Goal: Task Accomplishment & Management: Manage account settings

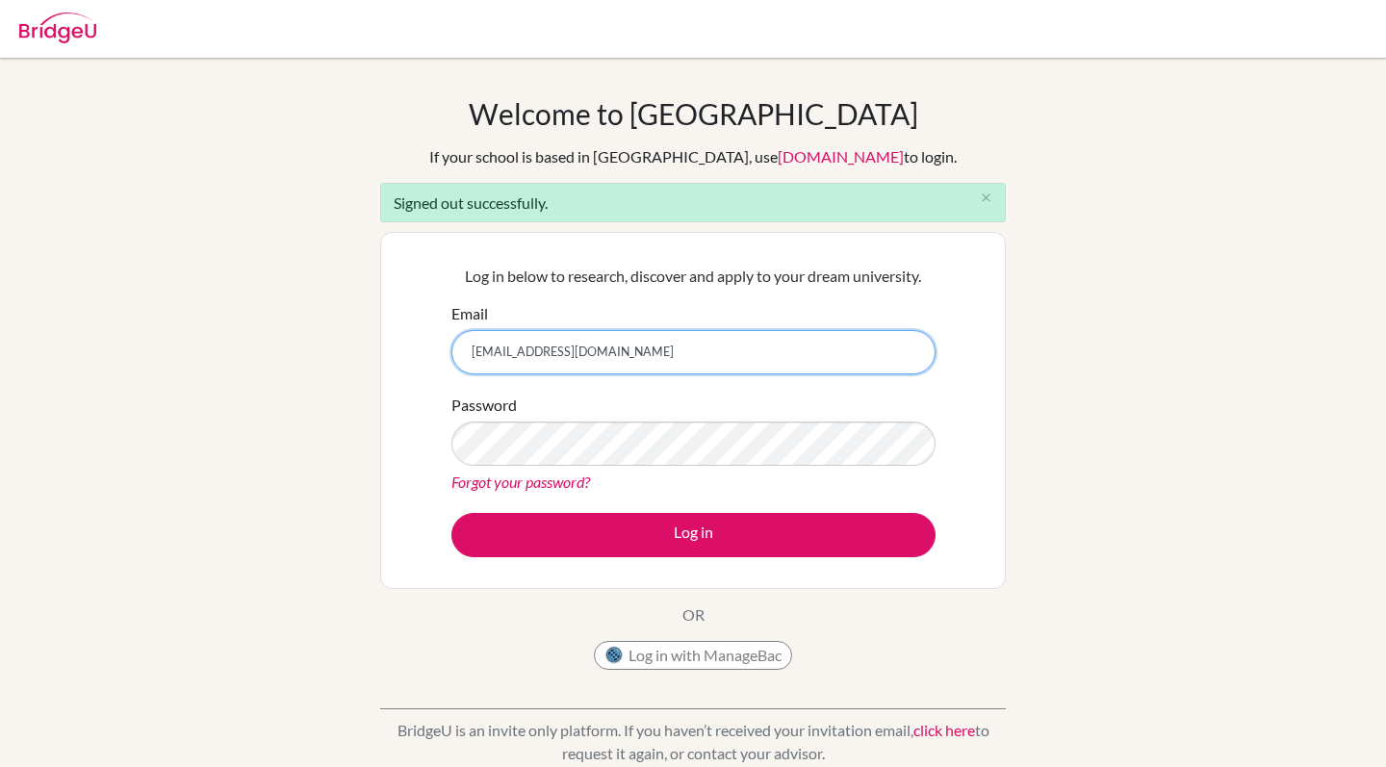
type input "joukanisam@gmail.com"
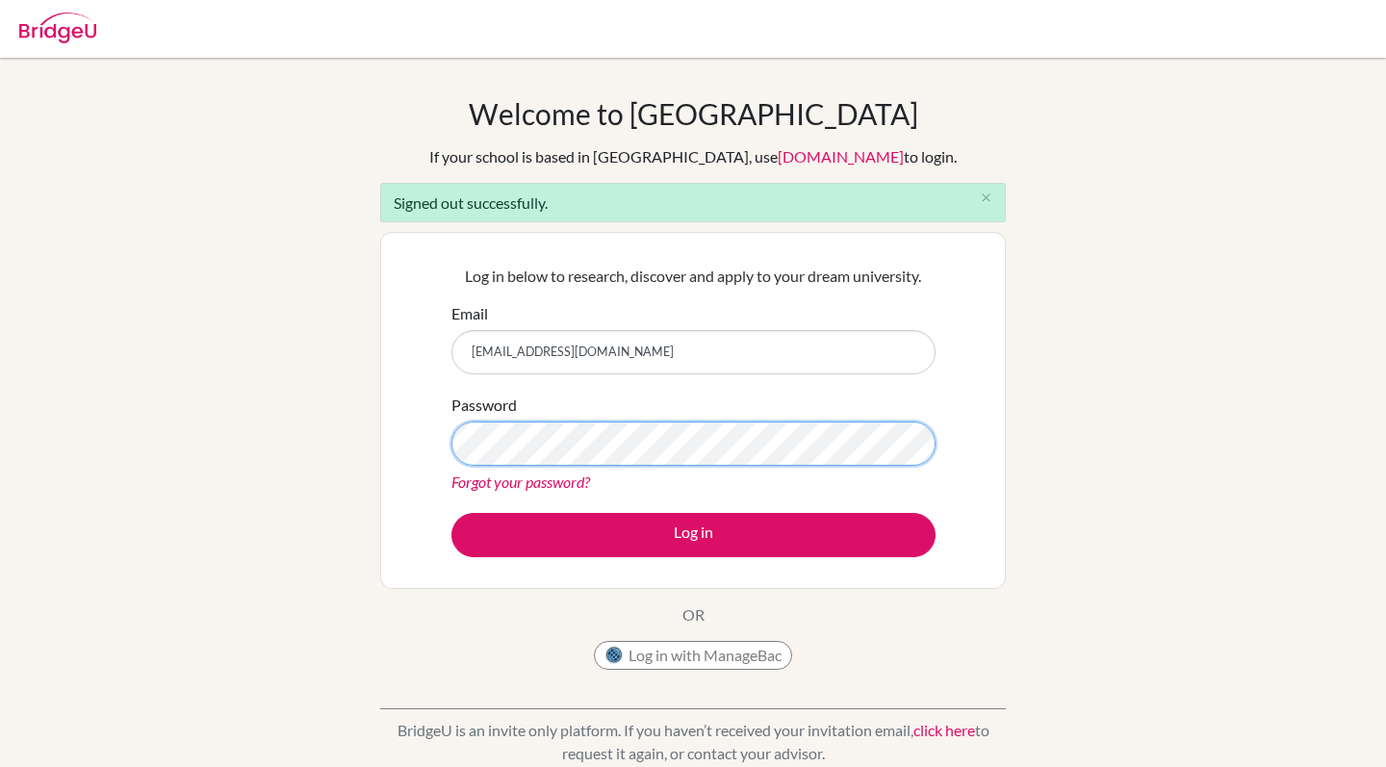
click at [693, 534] on button "Log in" at bounding box center [694, 535] width 484 height 44
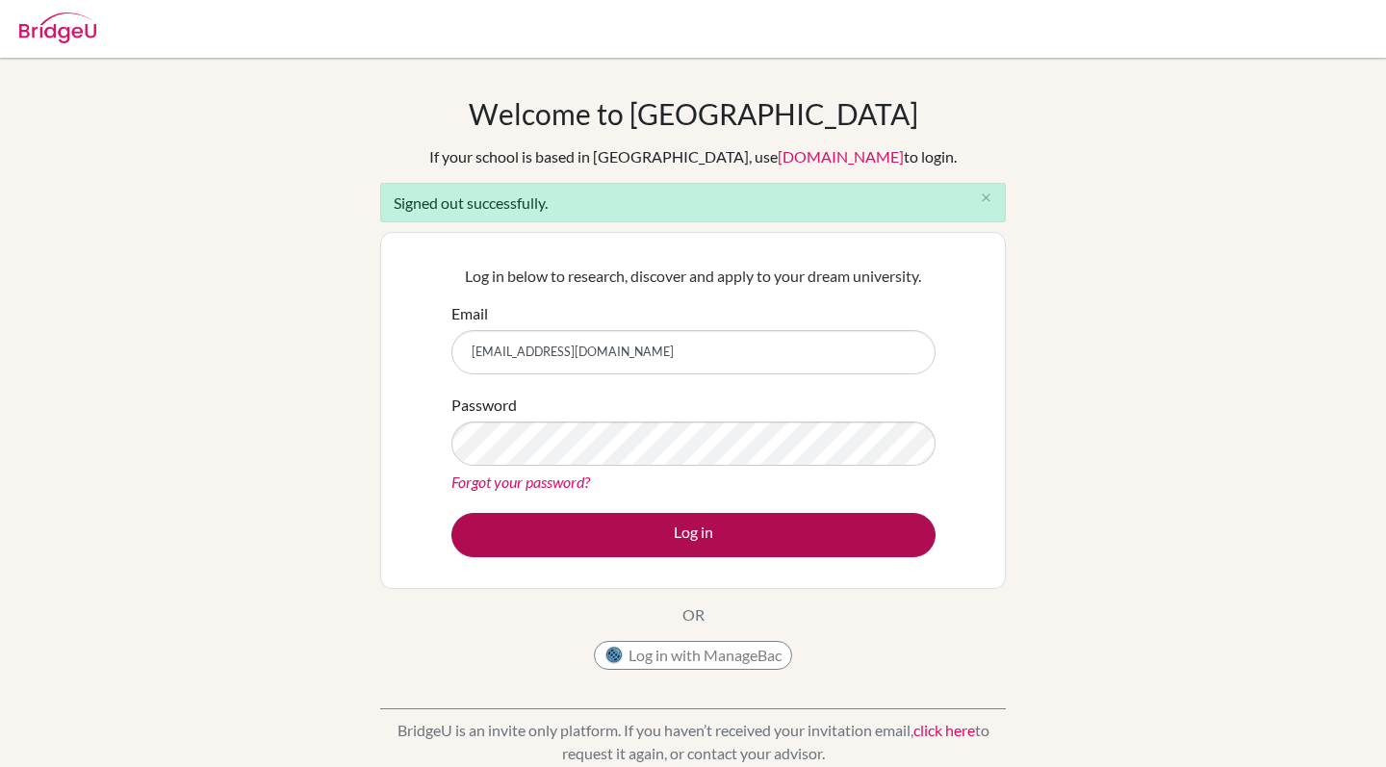
click at [545, 548] on button "Log in" at bounding box center [694, 535] width 484 height 44
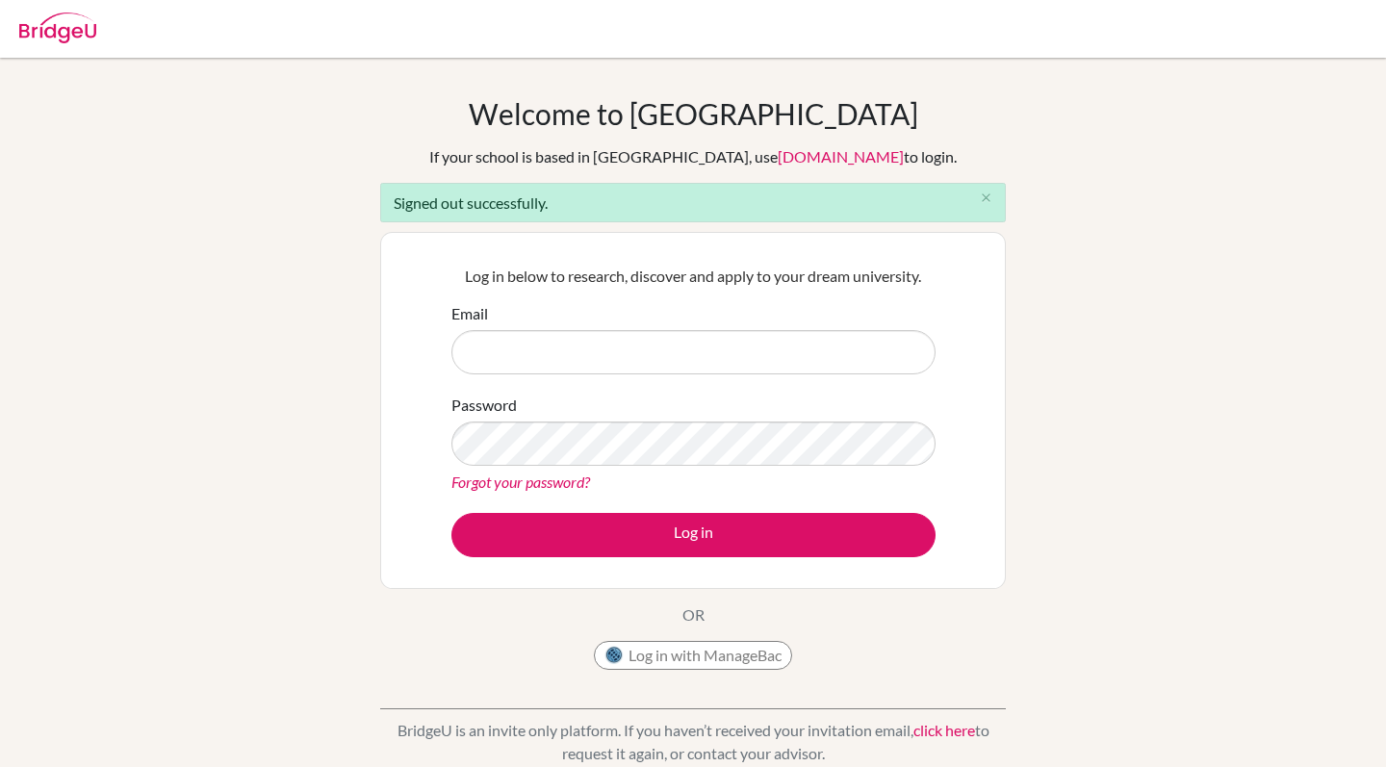
click at [82, 26] on img at bounding box center [57, 28] width 77 height 31
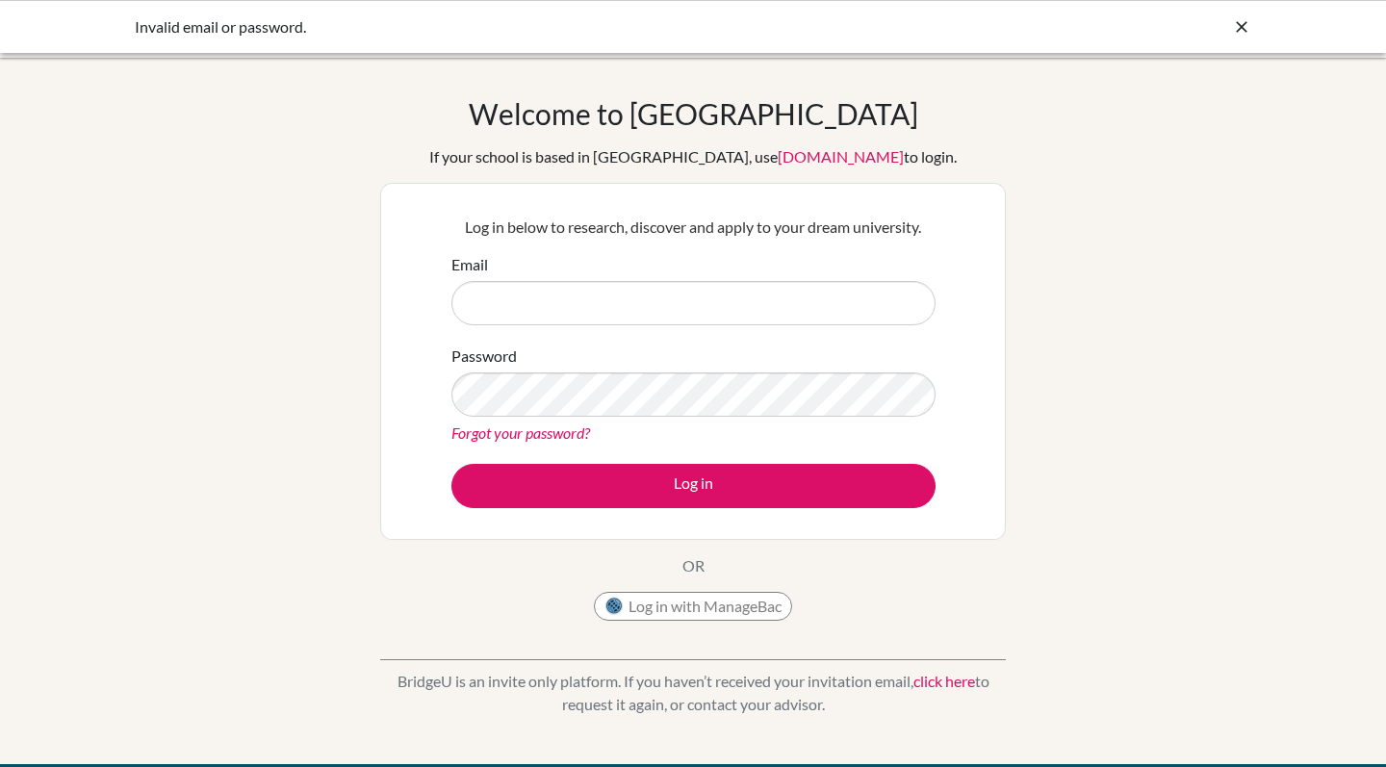
click at [528, 288] on input "Email" at bounding box center [694, 303] width 484 height 44
click at [531, 257] on div "Email" at bounding box center [694, 289] width 484 height 72
click at [531, 292] on input "Email" at bounding box center [694, 303] width 484 height 44
click at [587, 147] on div "If your school is based in China, use app.bridge-u.com.cn to login." at bounding box center [693, 156] width 528 height 23
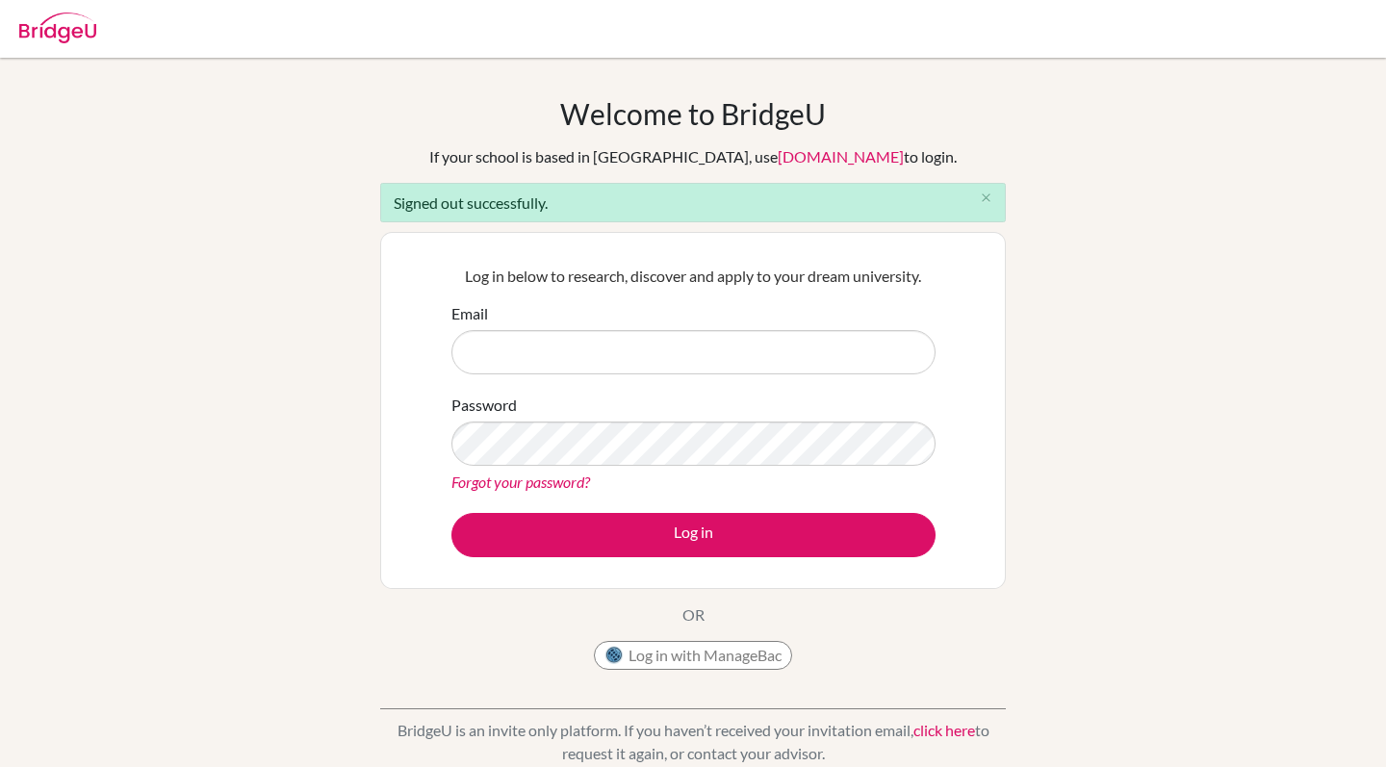
click at [62, 24] on img at bounding box center [57, 28] width 77 height 31
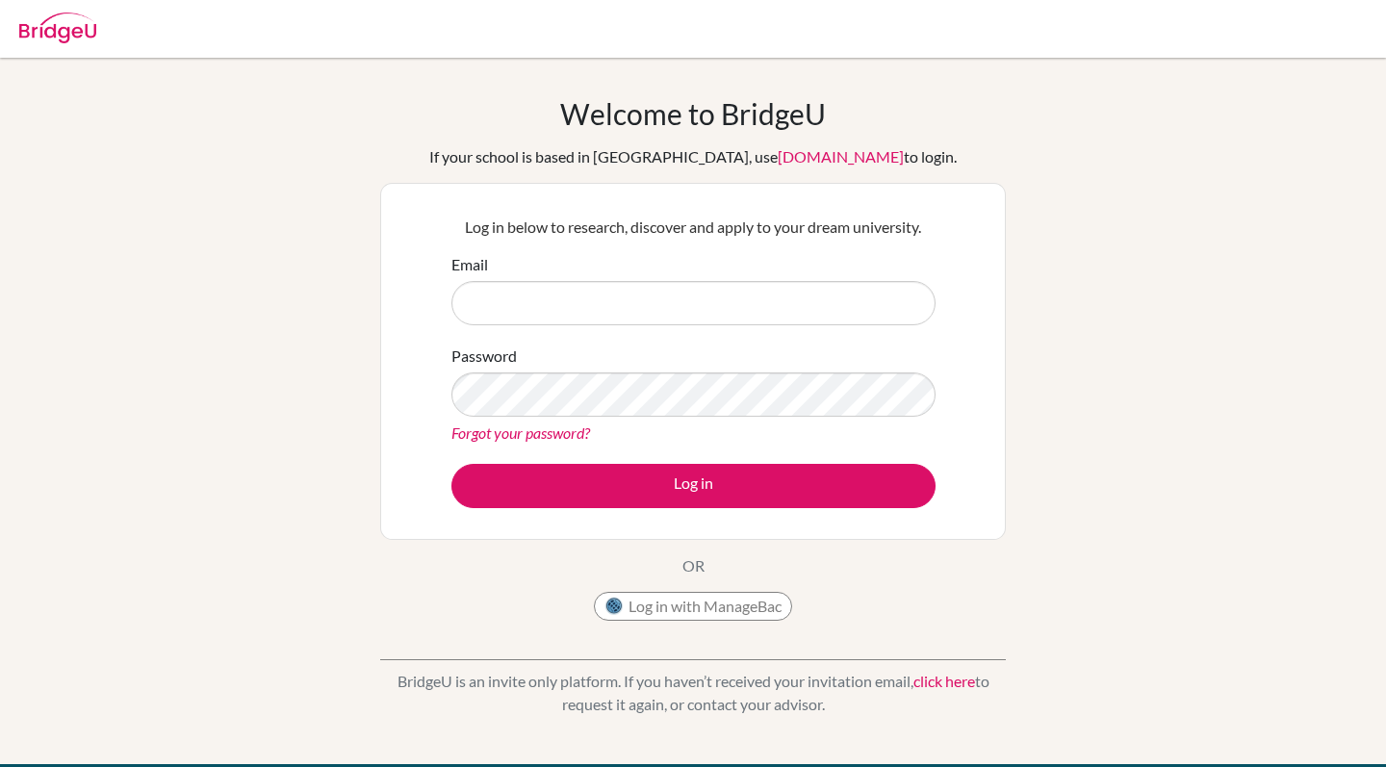
click at [66, 41] on img at bounding box center [57, 28] width 77 height 31
